Goal: Transaction & Acquisition: Purchase product/service

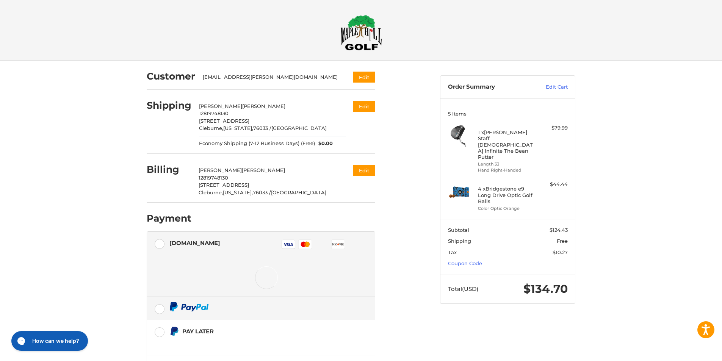
click at [159, 309] on label at bounding box center [261, 308] width 228 height 23
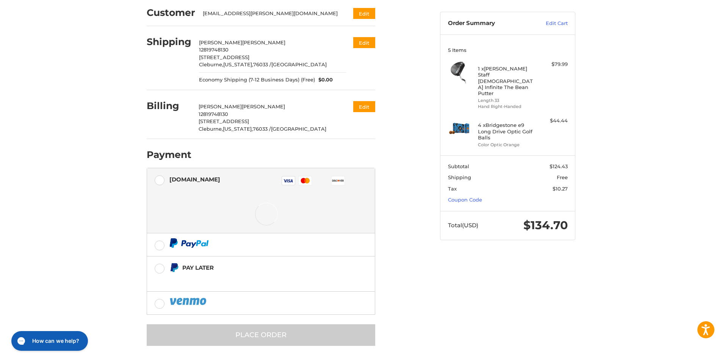
scroll to position [65, 0]
click at [160, 265] on label "Pay Later" at bounding box center [261, 272] width 228 height 35
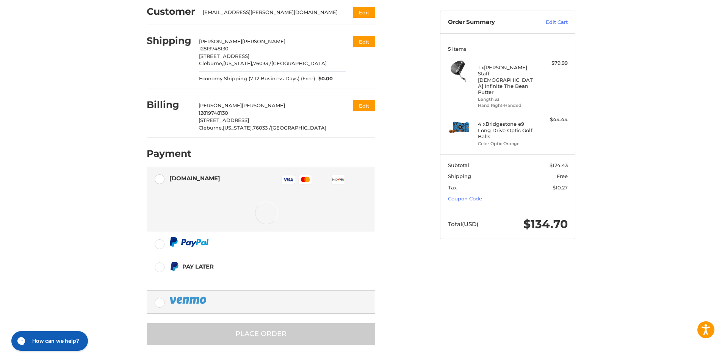
click at [159, 303] on label at bounding box center [261, 301] width 228 height 23
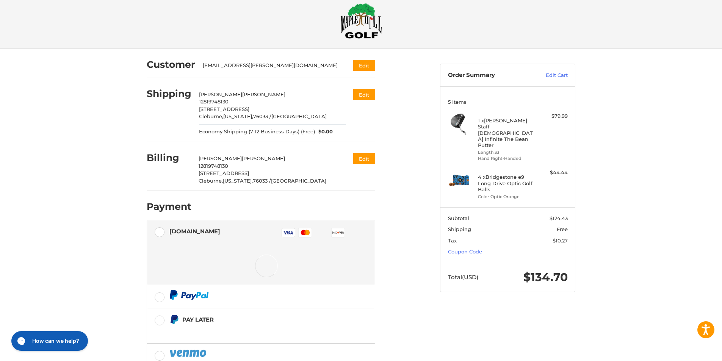
scroll to position [0, 0]
